Goal: Transaction & Acquisition: Purchase product/service

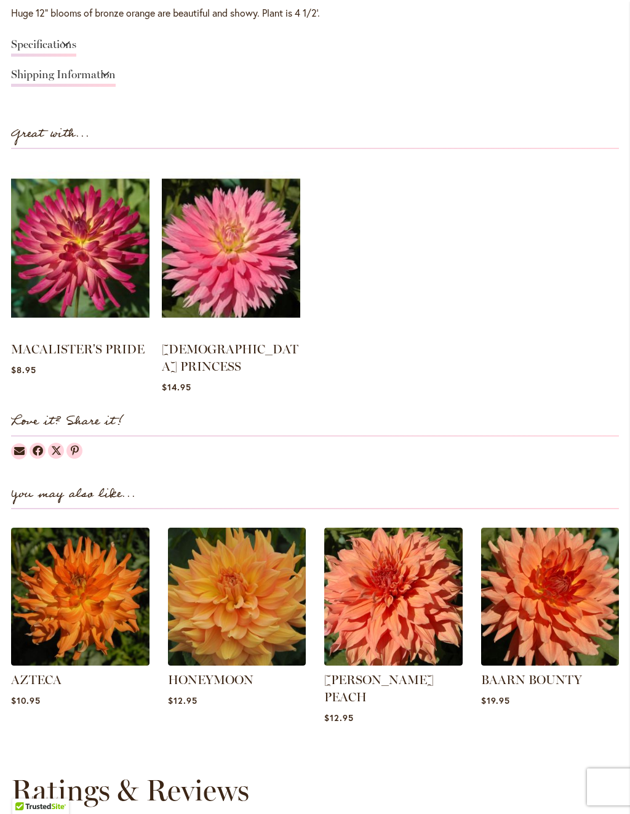
scroll to position [1094, 0]
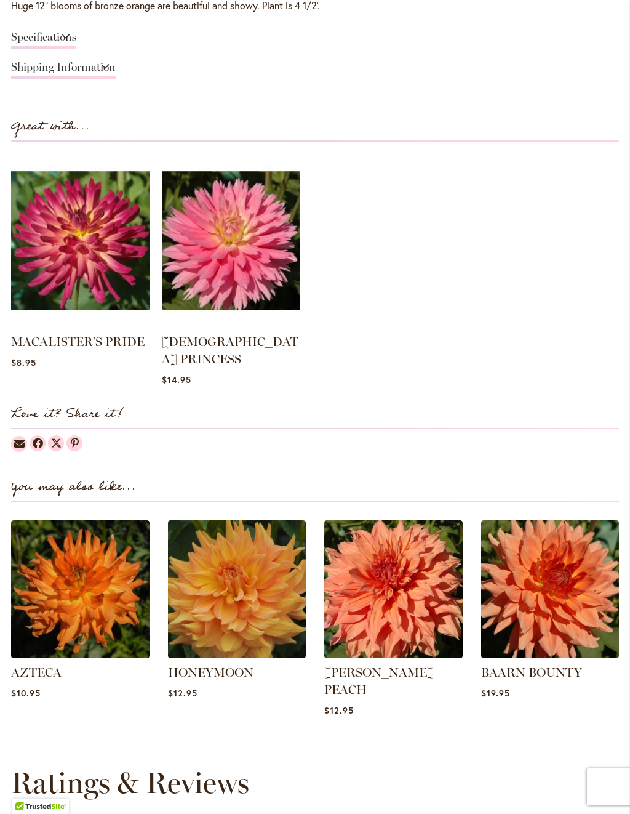
click at [246, 278] on img at bounding box center [231, 240] width 139 height 173
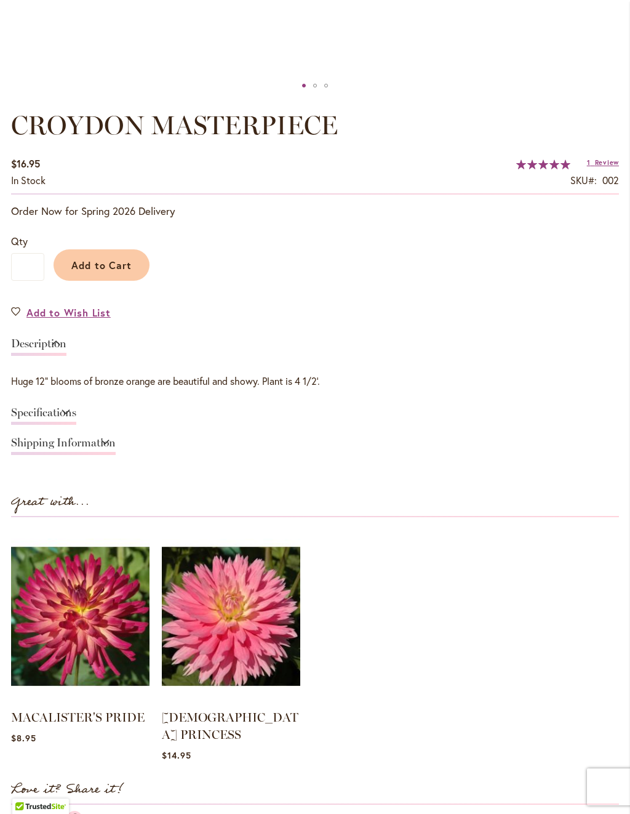
scroll to position [745, 0]
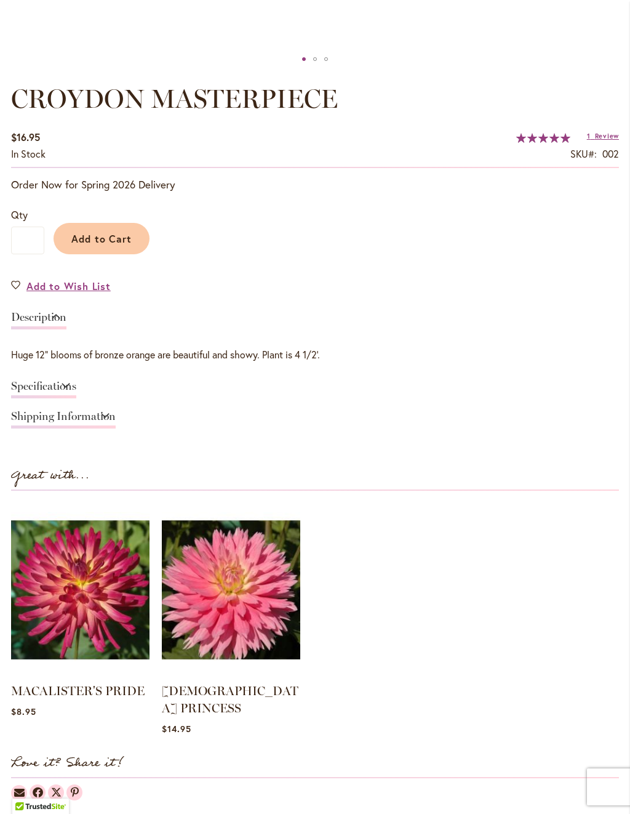
click at [56, 387] on link "Specifications" at bounding box center [43, 389] width 65 height 18
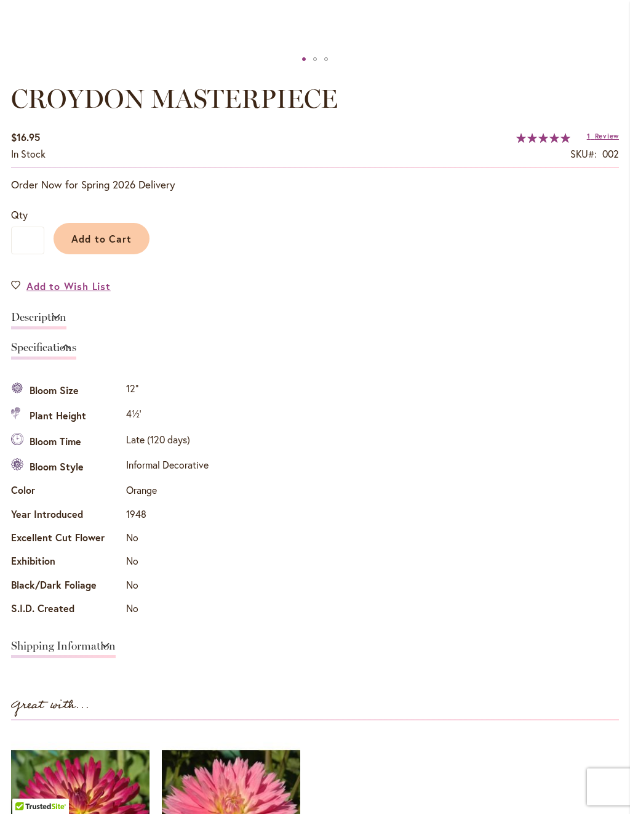
click at [122, 126] on div "CROYDON MASTERPIECE $16.95 In stock SKU 002 Rating: 100 % of 100 1 Review Add Y…" at bounding box center [315, 556] width 608 height 950
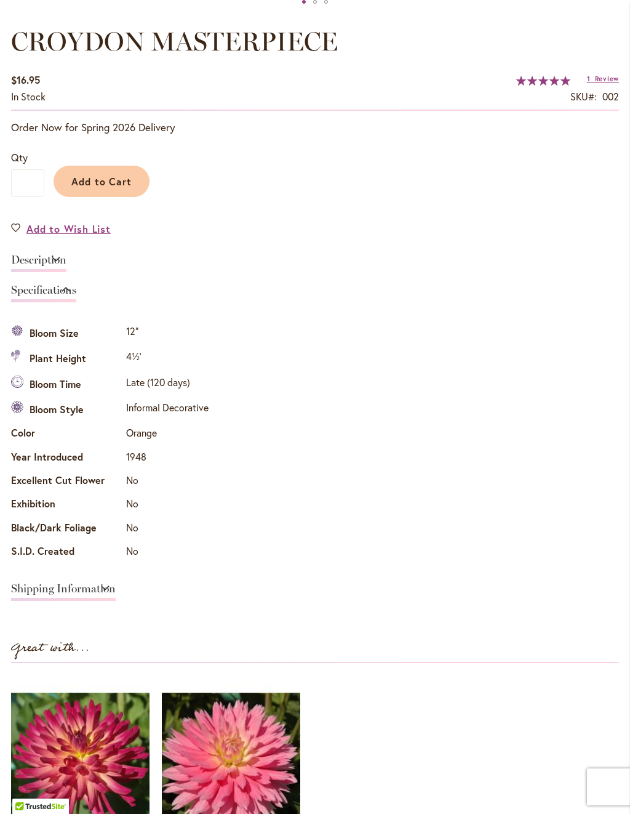
scroll to position [832, 0]
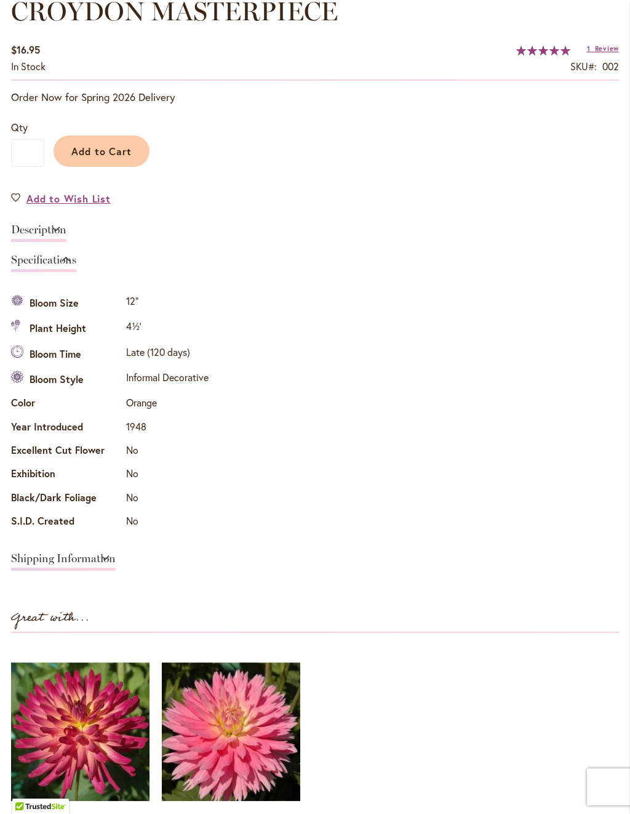
click at [106, 145] on span "Add to Cart" at bounding box center [101, 151] width 61 height 13
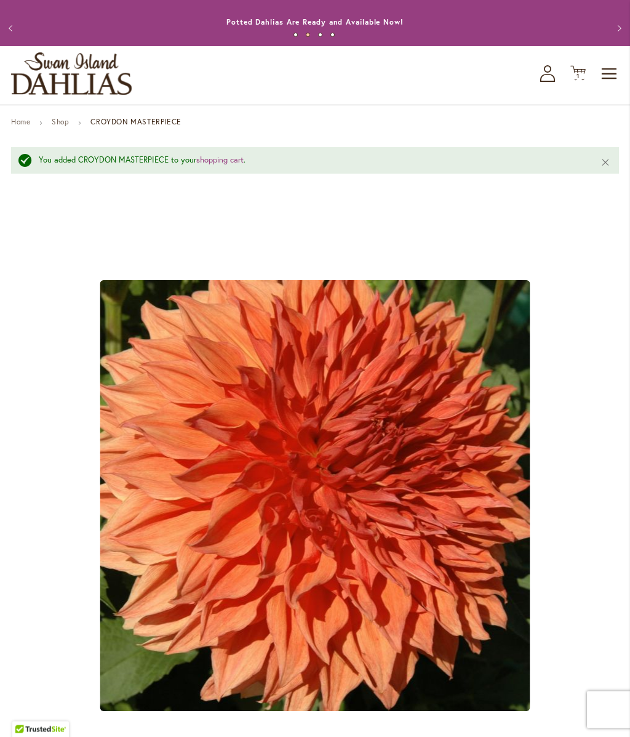
scroll to position [0, 0]
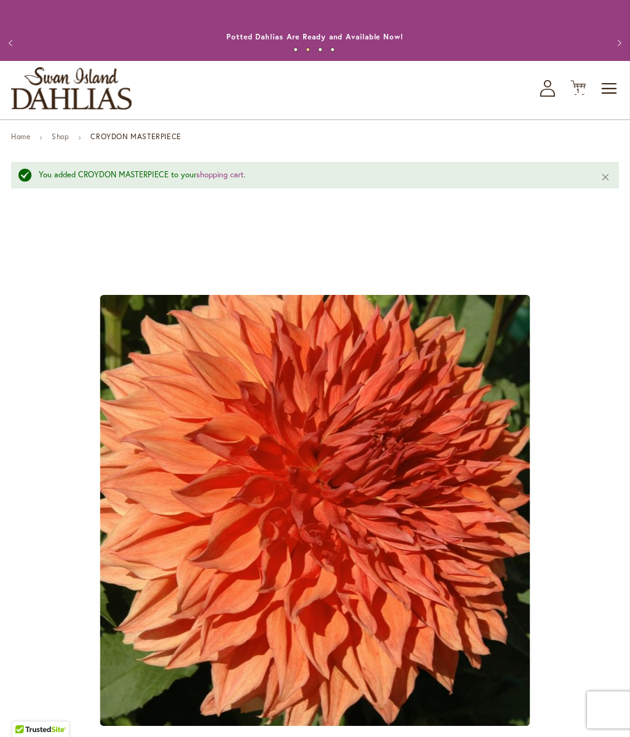
click at [58, 138] on link "Shop" at bounding box center [60, 136] width 17 height 9
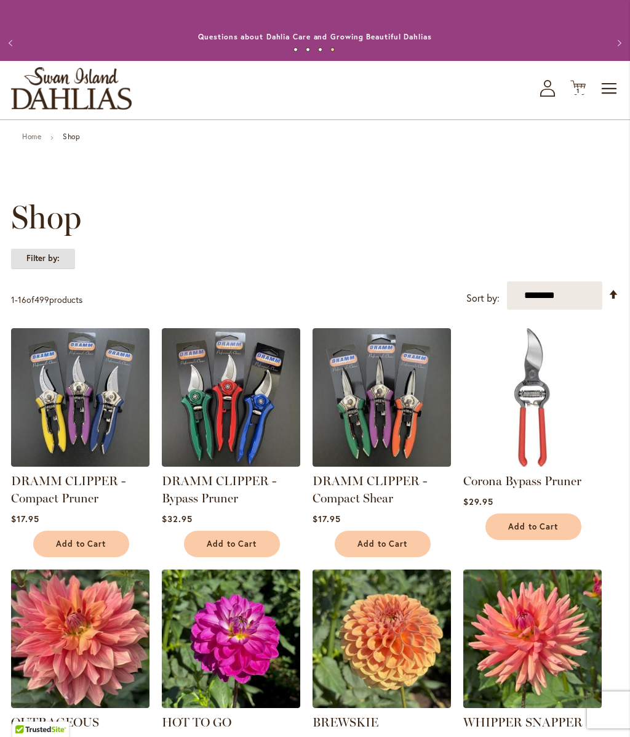
click at [38, 254] on strong "Filter by:" at bounding box center [43, 258] width 64 height 21
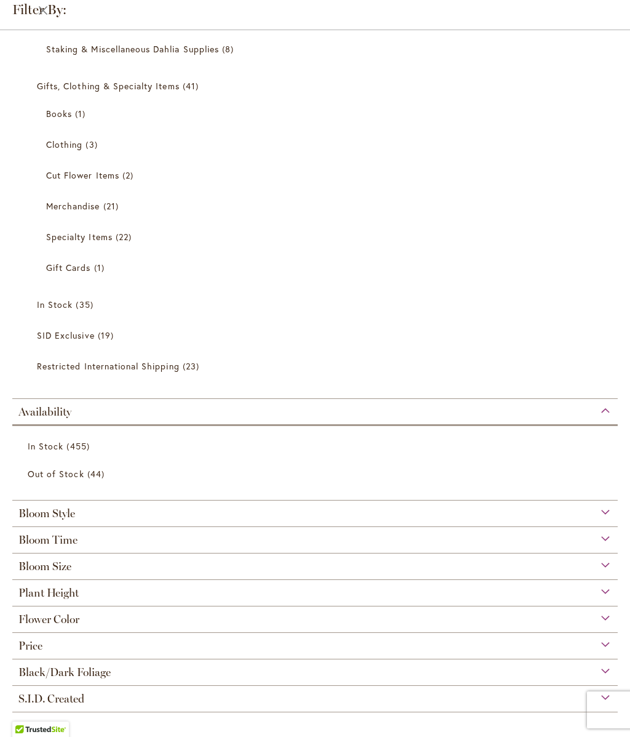
scroll to position [463, 0]
click at [42, 566] on span "Bloom Size" at bounding box center [44, 567] width 53 height 14
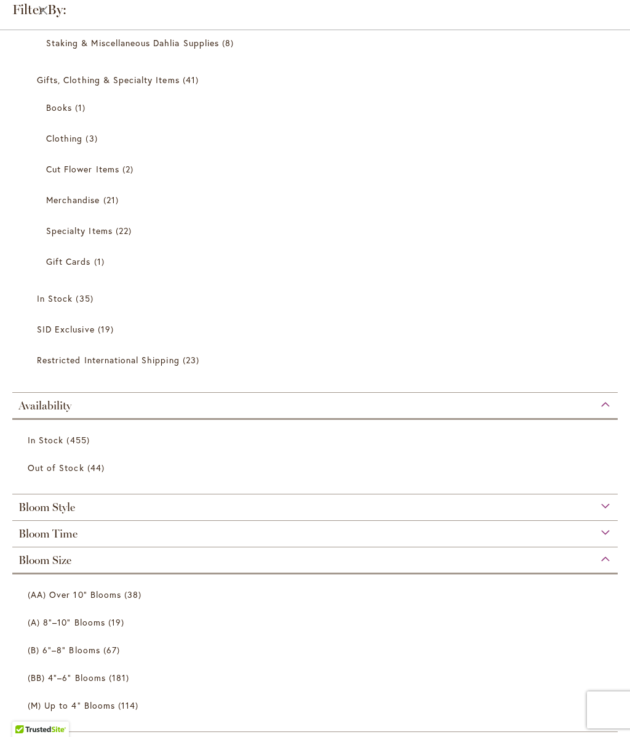
click at [75, 626] on span "(A) 8"–10" Blooms" at bounding box center [67, 622] width 78 height 12
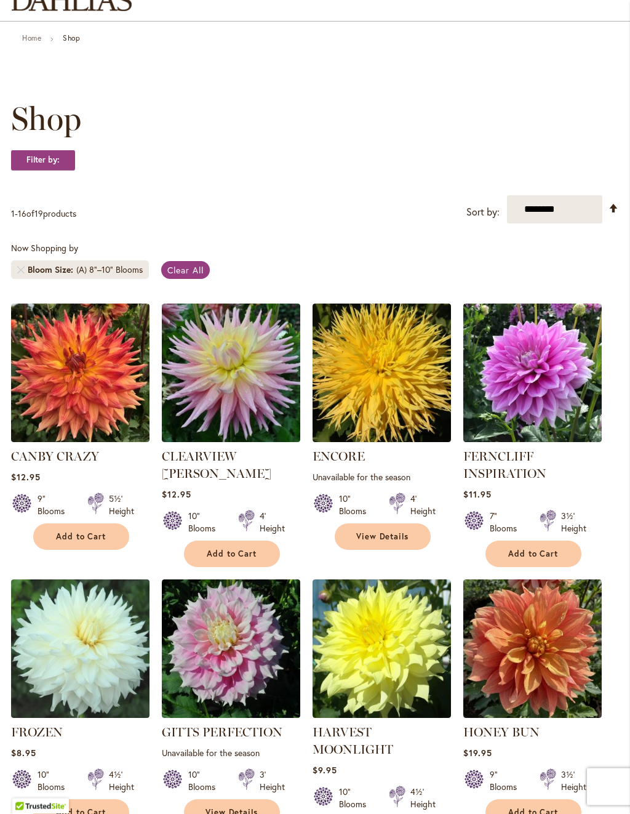
scroll to position [99, 0]
click at [235, 382] on img at bounding box center [231, 373] width 139 height 139
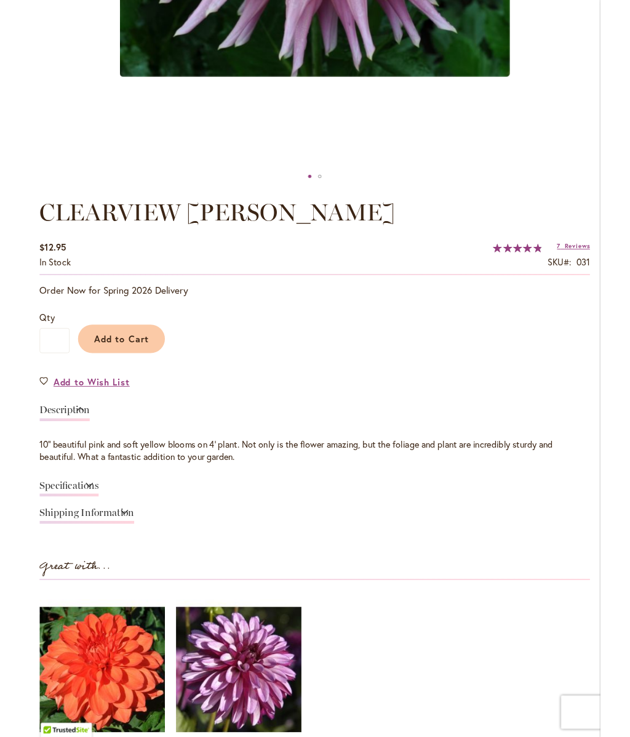
scroll to position [608, 0]
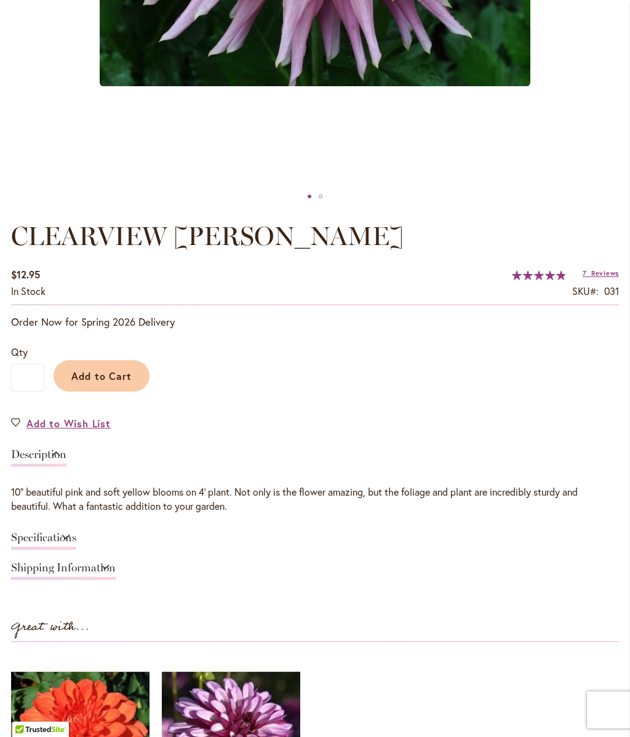
click at [122, 367] on button "Add to Cart" at bounding box center [102, 375] width 96 height 31
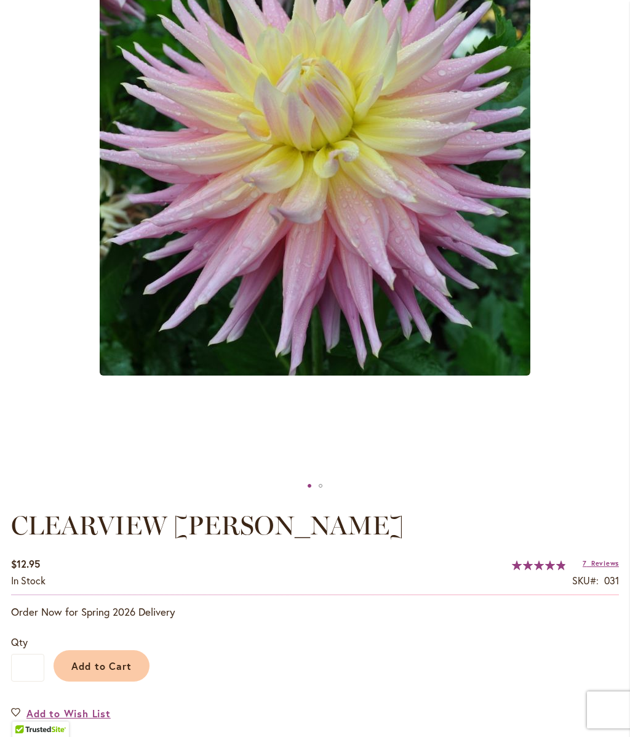
scroll to position [0, 0]
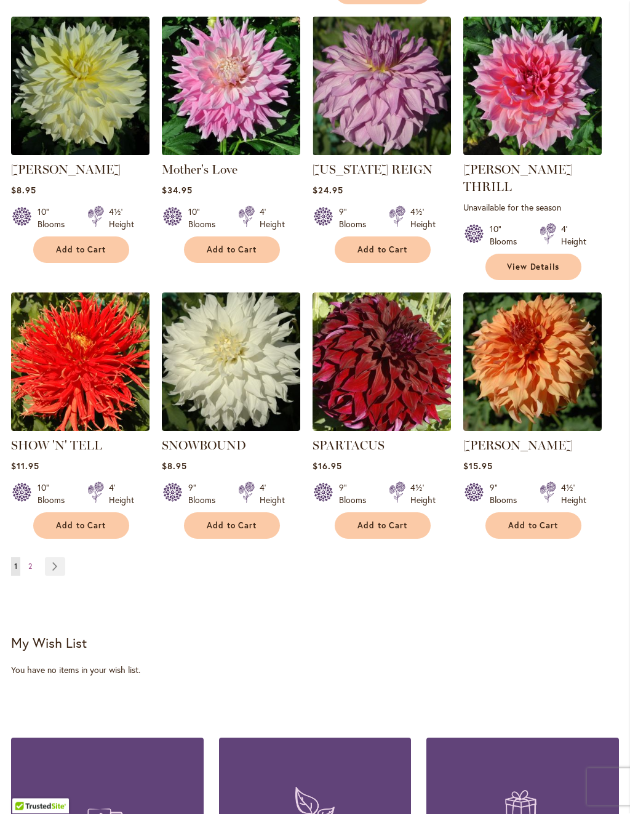
scroll to position [937, 0]
click at [97, 361] on img at bounding box center [80, 361] width 139 height 139
